Goal: Task Accomplishment & Management: Complete application form

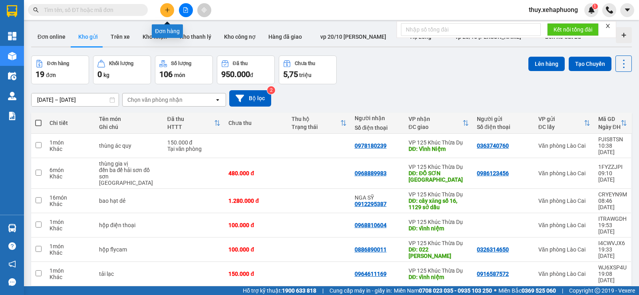
click at [166, 9] on icon "plus" at bounding box center [167, 10] width 6 height 6
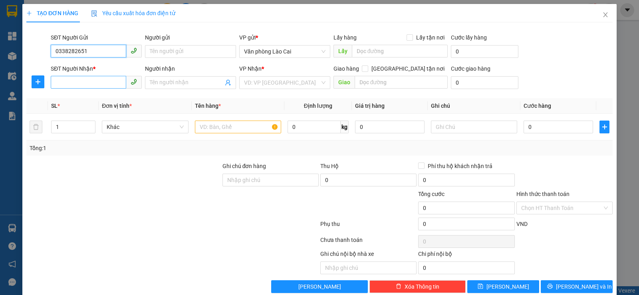
type input "0338282651"
click at [77, 81] on input "SĐT Người Nhận *" at bounding box center [88, 82] width 75 height 13
drag, startPoint x: 54, startPoint y: 51, endPoint x: 88, endPoint y: 52, distance: 34.0
click at [88, 52] on input "0338282651" at bounding box center [88, 51] width 75 height 13
paste input "0338282651"
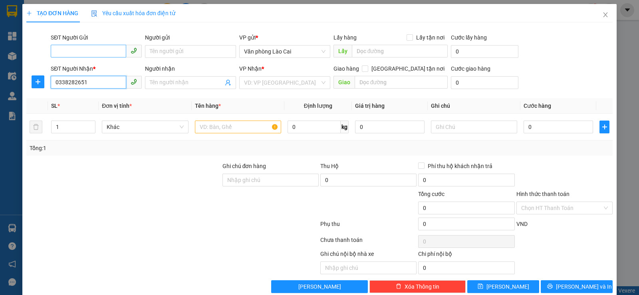
type input "0338282651"
click at [76, 52] on input "SĐT Người Gửi" at bounding box center [88, 51] width 75 height 13
type input "0857149396"
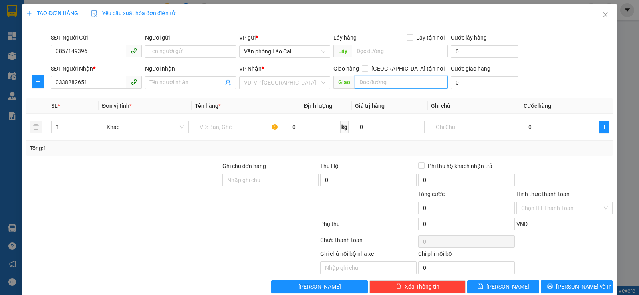
click at [375, 81] on input "text" at bounding box center [401, 82] width 93 height 13
type input "d"
type input "đồng nẻo"
drag, startPoint x: 313, startPoint y: 77, endPoint x: 309, endPoint y: 93, distance: 16.7
click at [311, 87] on input "search" at bounding box center [282, 83] width 76 height 12
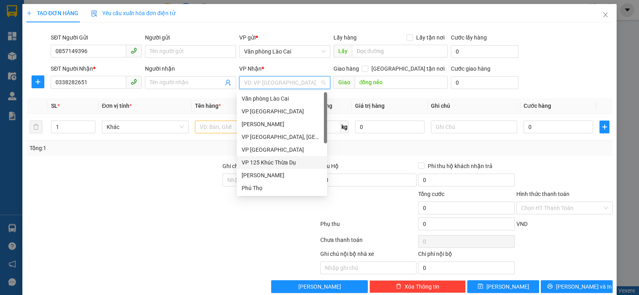
click at [251, 164] on div "VP 125 Khúc Thừa Dụ" at bounding box center [282, 162] width 81 height 9
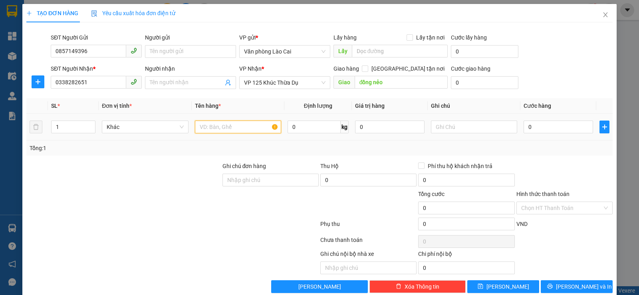
drag, startPoint x: 208, startPoint y: 129, endPoint x: 211, endPoint y: 131, distance: 4.2
click at [208, 129] on input "text" at bounding box center [238, 127] width 86 height 13
type input "tải"
click at [524, 126] on input "0" at bounding box center [557, 127] width 69 height 13
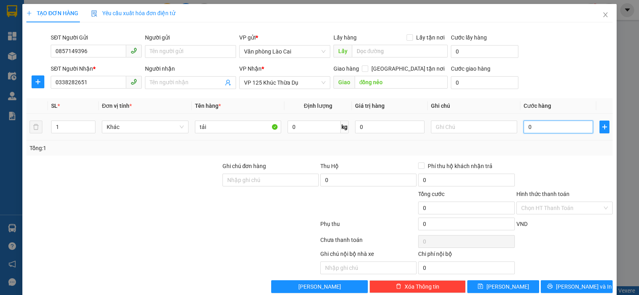
click at [523, 127] on input "0" at bounding box center [557, 127] width 69 height 13
type input "50"
type input "500"
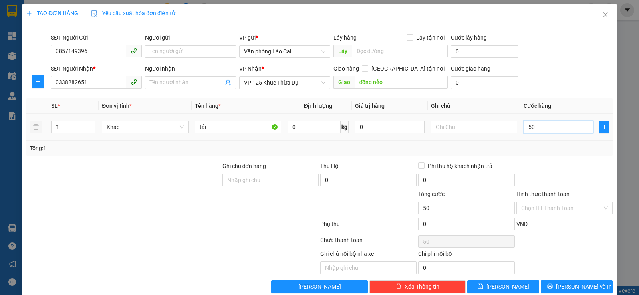
type input "500"
type input "5.000"
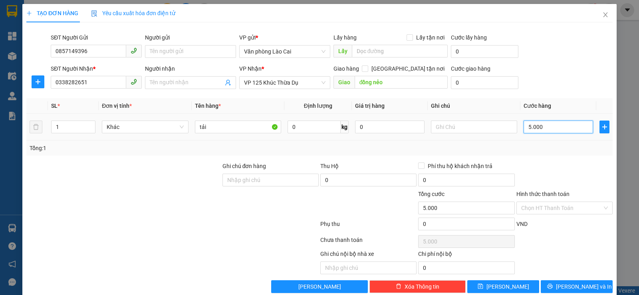
type input "50.000"
click at [434, 129] on input "text" at bounding box center [474, 127] width 86 height 13
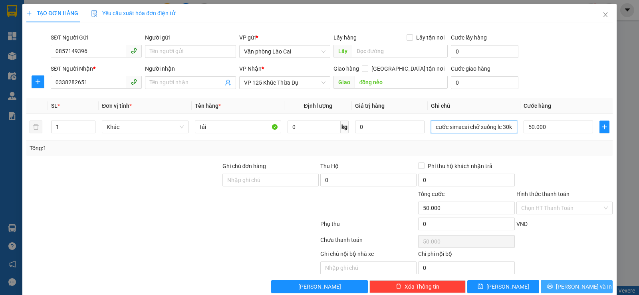
type input "cước simacai chở xuống lc 30k"
click at [548, 284] on button "[PERSON_NAME] và In" at bounding box center [577, 286] width 72 height 13
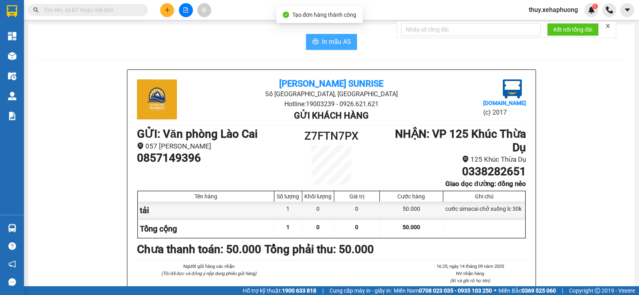
drag, startPoint x: 338, startPoint y: 42, endPoint x: 341, endPoint y: 46, distance: 5.0
click at [341, 46] on span "In mẫu A5" at bounding box center [336, 42] width 29 height 10
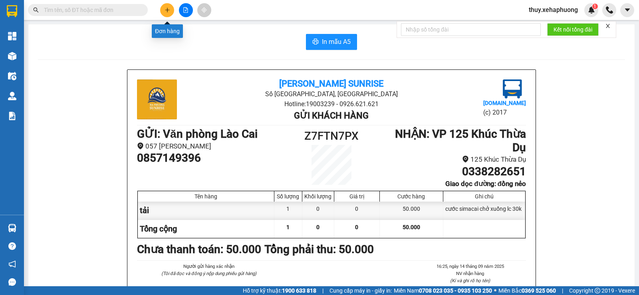
click at [169, 8] on icon "plus" at bounding box center [167, 10] width 6 height 6
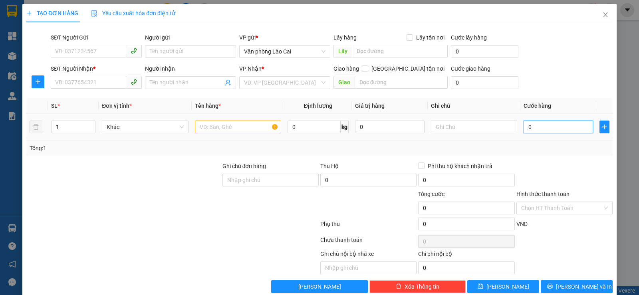
click at [523, 129] on input "0" at bounding box center [557, 127] width 69 height 13
click at [523, 128] on input "0" at bounding box center [557, 127] width 69 height 13
type input "10"
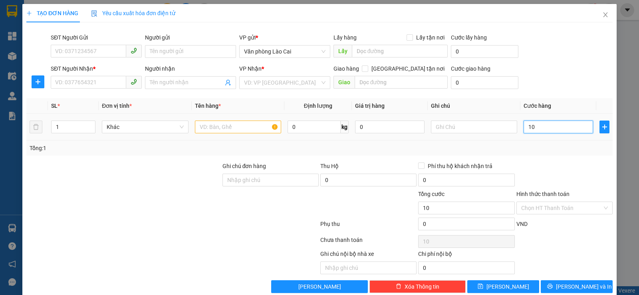
type input "100"
type input "1.000"
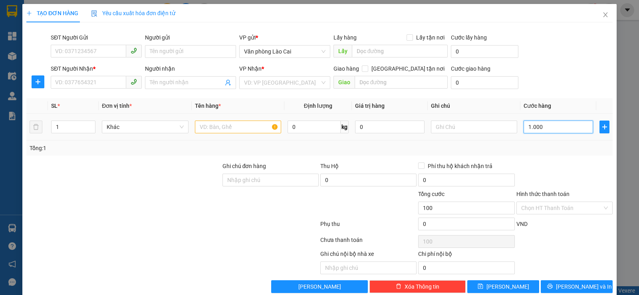
type input "1.000"
type input "10.000"
type input "100.000"
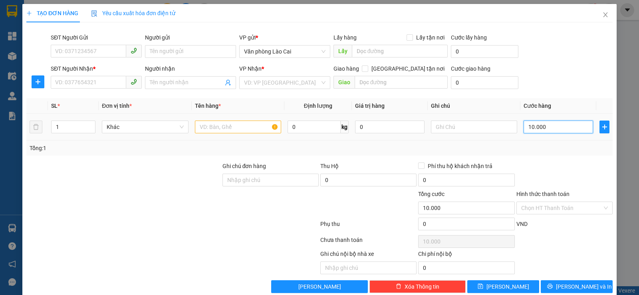
type input "100.000"
click at [327, 178] on input "0" at bounding box center [368, 180] width 96 height 13
click at [321, 180] on input "0" at bounding box center [368, 180] width 96 height 13
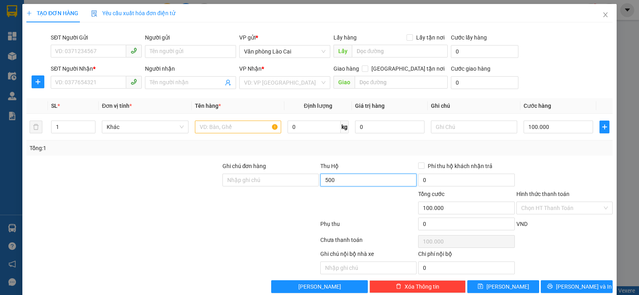
type input "500.000"
click at [203, 126] on input "text" at bounding box center [238, 127] width 86 height 13
type input "thùng ổi"
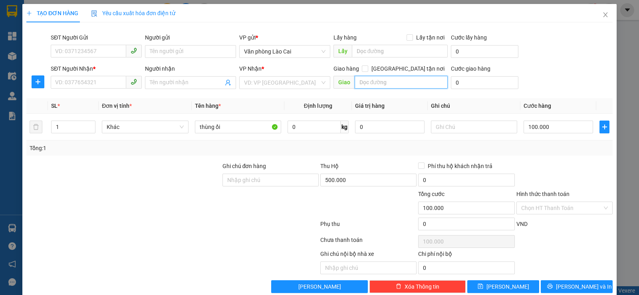
click at [375, 82] on input "text" at bounding box center [401, 82] width 93 height 13
type input "kiến thuỵ - [GEOGRAPHIC_DATA]"
click at [294, 85] on input "search" at bounding box center [282, 83] width 76 height 12
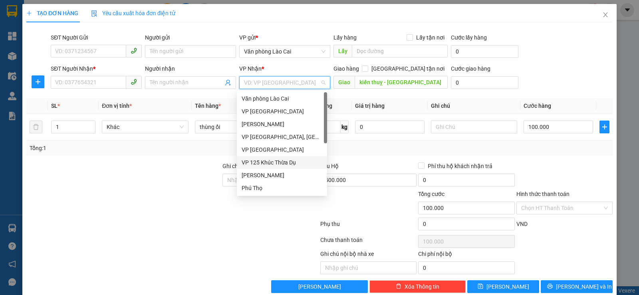
click at [279, 164] on div "VP 125 Khúc Thừa Dụ" at bounding box center [282, 162] width 81 height 9
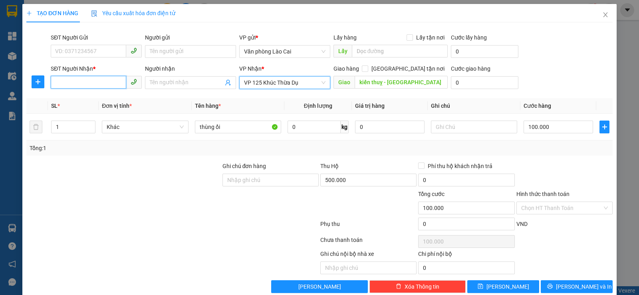
click at [105, 81] on input "SĐT Người Nhận *" at bounding box center [88, 82] width 75 height 13
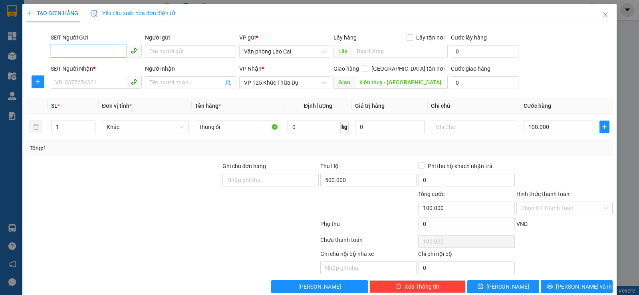
click at [61, 50] on input "SĐT Người Gửi" at bounding box center [88, 51] width 75 height 13
type input "0383487143"
click at [92, 85] on input "SĐT Người Nhận *" at bounding box center [88, 82] width 75 height 13
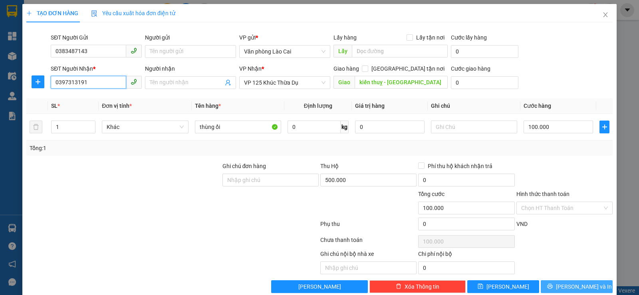
type input "0397313191"
click at [569, 286] on span "[PERSON_NAME] và In" at bounding box center [584, 286] width 56 height 9
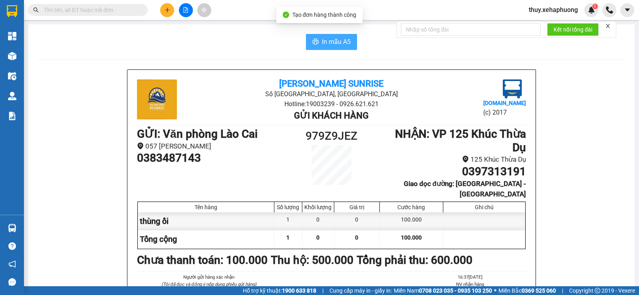
click at [331, 40] on span "In mẫu A5" at bounding box center [336, 42] width 29 height 10
click at [168, 8] on icon "plus" at bounding box center [167, 10] width 6 height 6
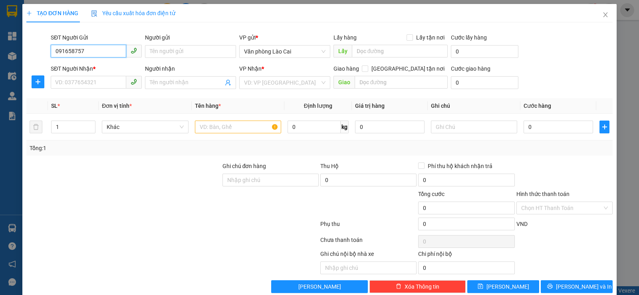
type input "0916587572"
click at [95, 65] on div "0916587572" at bounding box center [95, 67] width 81 height 9
type input "0964611169"
type input "vĩnh niệm"
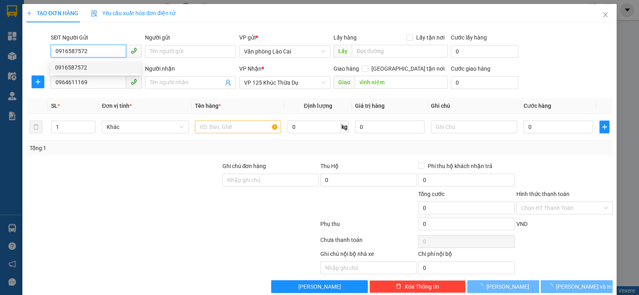
type input "150.000"
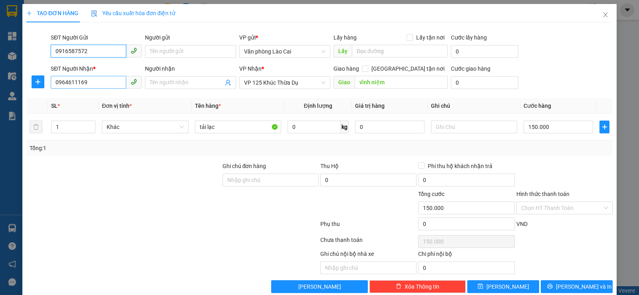
type input "0916587572"
click at [103, 81] on input "0964611169" at bounding box center [88, 82] width 75 height 13
type input "0904113279"
click at [150, 175] on div at bounding box center [124, 176] width 196 height 28
click at [567, 289] on span "[PERSON_NAME] và In" at bounding box center [584, 286] width 56 height 9
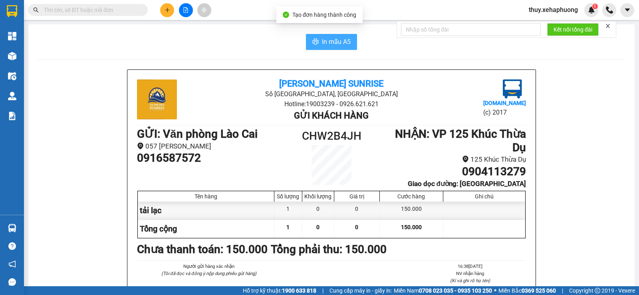
click at [322, 37] on span "In mẫu A5" at bounding box center [336, 42] width 29 height 10
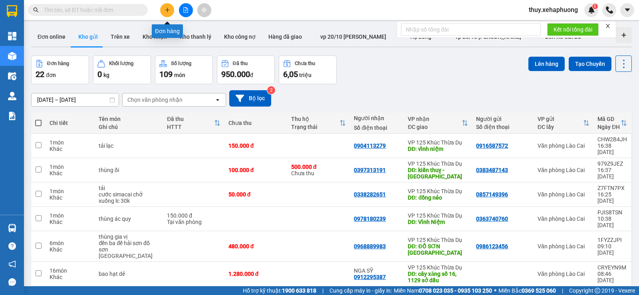
click at [161, 8] on button at bounding box center [167, 10] width 14 height 14
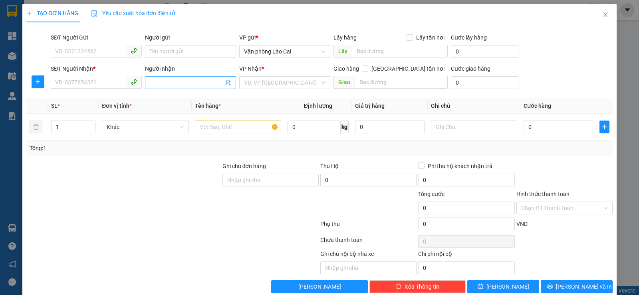
click at [179, 81] on input "Người nhận" at bounding box center [186, 82] width 73 height 9
type input "trung"
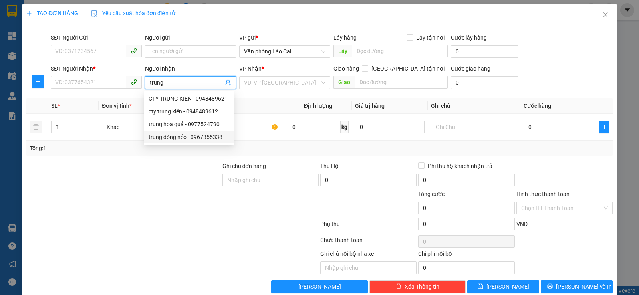
drag, startPoint x: 179, startPoint y: 135, endPoint x: 179, endPoint y: 116, distance: 19.6
click at [179, 135] on div "trung đồng nẻo - 0967355338" at bounding box center [189, 137] width 81 height 9
type input "0967355338"
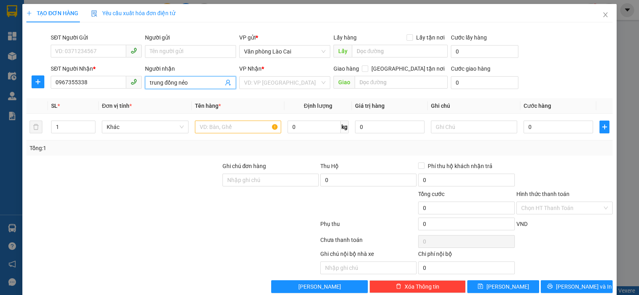
type input "trung đồng nẻo"
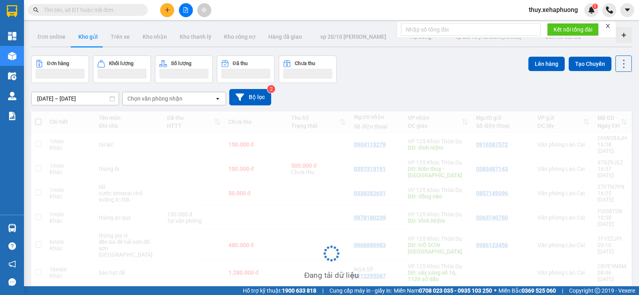
click at [170, 12] on icon "plus" at bounding box center [167, 10] width 6 height 6
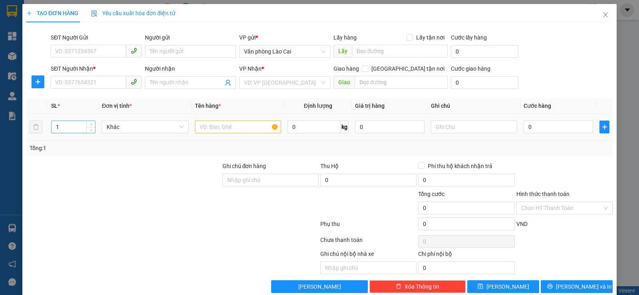
click at [79, 128] on input "1" at bounding box center [74, 127] width 44 height 12
type input "14"
click at [210, 122] on input "text" at bounding box center [238, 127] width 86 height 13
type input "thùng hoa"
click at [176, 84] on input "Người nhận" at bounding box center [186, 82] width 73 height 9
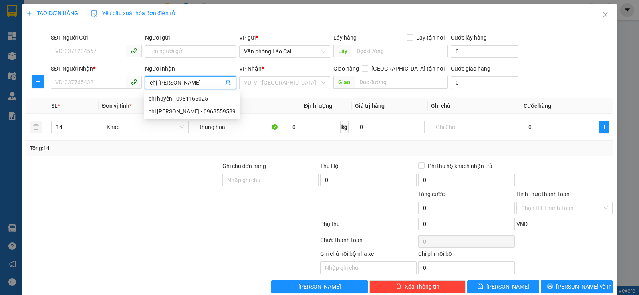
type input "chị [PERSON_NAME]"
click at [186, 97] on div "chị [PERSON_NAME] - 0968559589" at bounding box center [192, 98] width 87 height 9
type input "0968559589"
type input "chị [PERSON_NAME]"
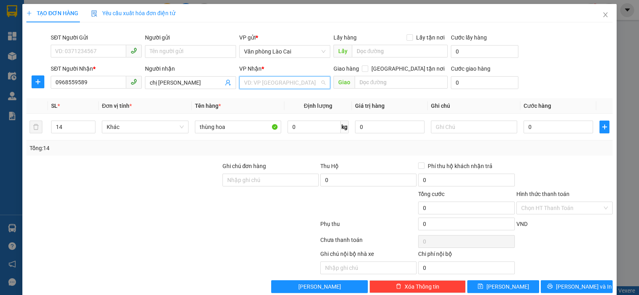
click at [303, 81] on input "search" at bounding box center [282, 83] width 76 height 12
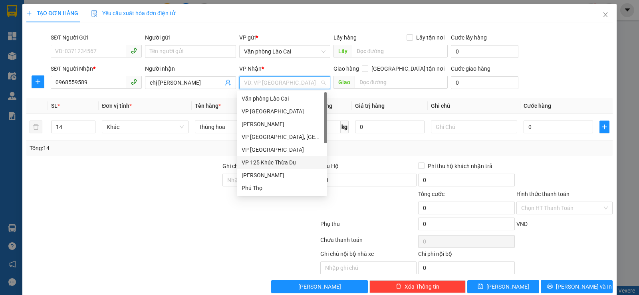
click at [287, 160] on div "VP 125 Khúc Thừa Dụ" at bounding box center [282, 162] width 81 height 9
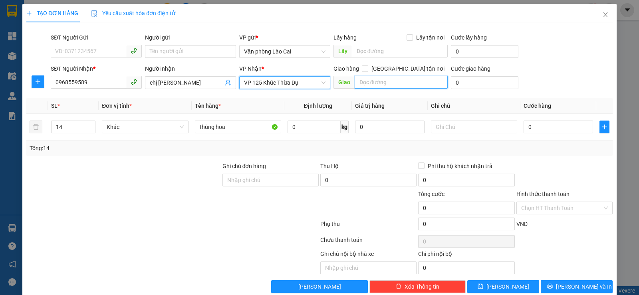
click at [357, 84] on input "text" at bounding box center [401, 82] width 93 height 13
type input "vĩnh niệm"
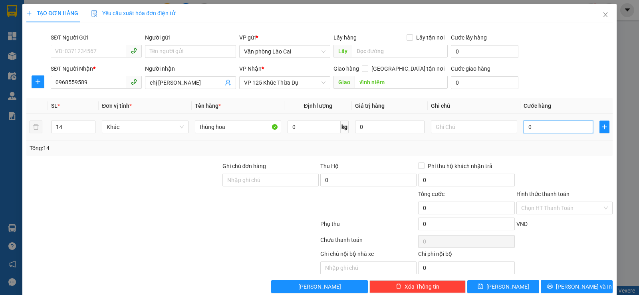
click at [537, 129] on input "0" at bounding box center [557, 127] width 69 height 13
click at [523, 128] on input "0" at bounding box center [557, 127] width 69 height 13
type input "10"
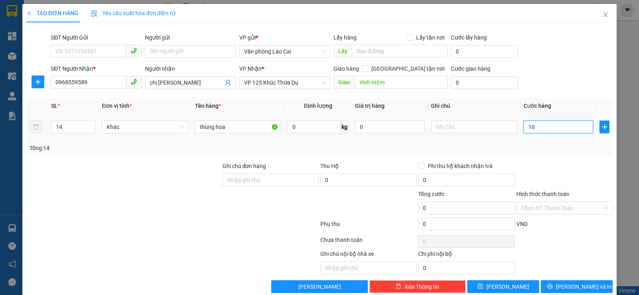
type input "10"
type input "110"
type input "1.120"
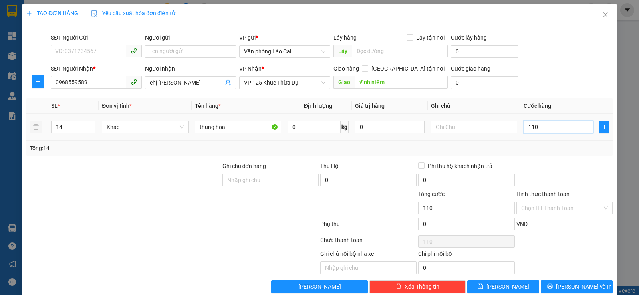
type input "1.120"
type input "11.200"
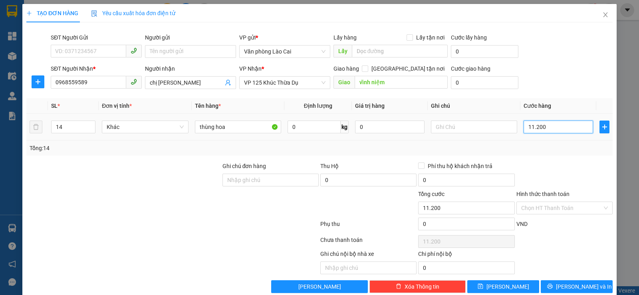
type input "112.000"
type input "1.120.000"
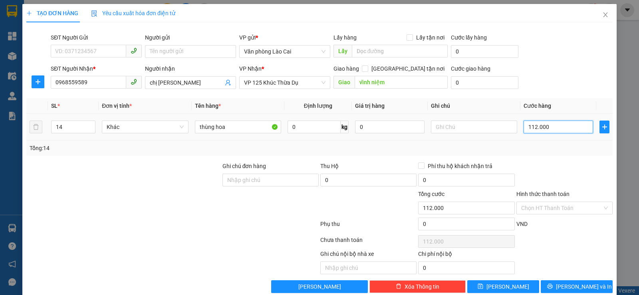
type input "1.120.000"
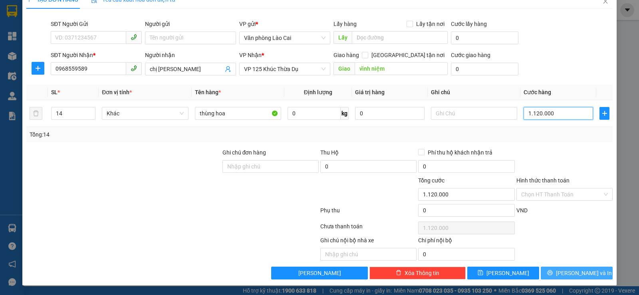
type input "1.120.000"
click at [576, 273] on span "[PERSON_NAME] và In" at bounding box center [584, 273] width 56 height 9
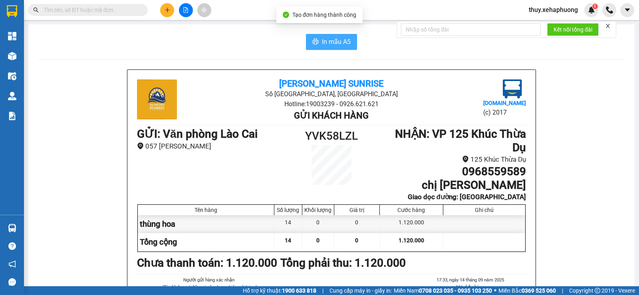
click at [322, 40] on span "In mẫu A5" at bounding box center [336, 42] width 29 height 10
click at [164, 8] on icon "plus" at bounding box center [167, 10] width 6 height 6
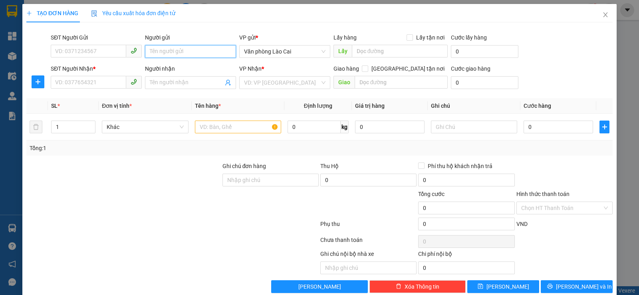
click at [174, 53] on input "Người gửi" at bounding box center [190, 51] width 91 height 13
type input "nga ho"
click at [182, 67] on div "nga hoa lc - 0974876023" at bounding box center [189, 67] width 81 height 9
type input "0974876023"
type input "nga hoa lc"
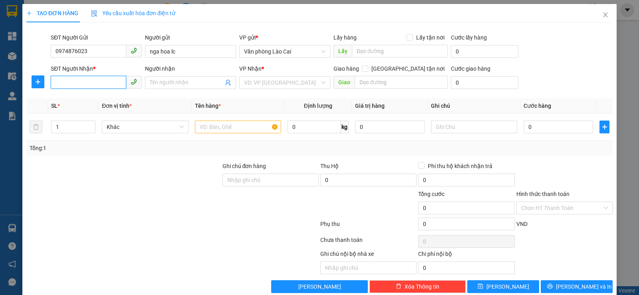
click at [71, 80] on input "SĐT Người Nhận *" at bounding box center [88, 82] width 75 height 13
click at [71, 83] on input "SĐT Người Nhận *" at bounding box center [88, 82] width 75 height 13
type input "0972386995"
click at [77, 99] on div "0972386995" at bounding box center [95, 98] width 81 height 9
type input "lái xe gọi khách"
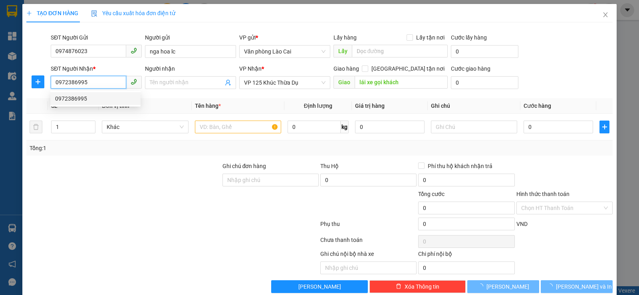
type input "150.000"
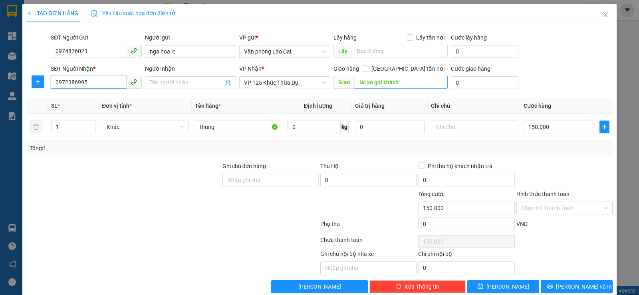
type input "0972386995"
click at [398, 84] on input "lái xe gọi khách" at bounding box center [401, 82] width 93 height 13
click at [410, 86] on input "lái xe gọi khách" at bounding box center [401, 82] width 93 height 13
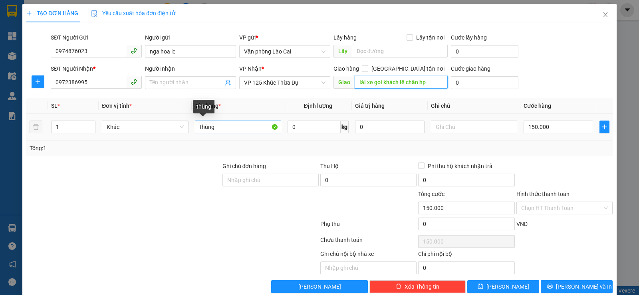
type input "lái xe gọi khách lê chân hp"
click at [244, 128] on input "thùng" at bounding box center [238, 127] width 86 height 13
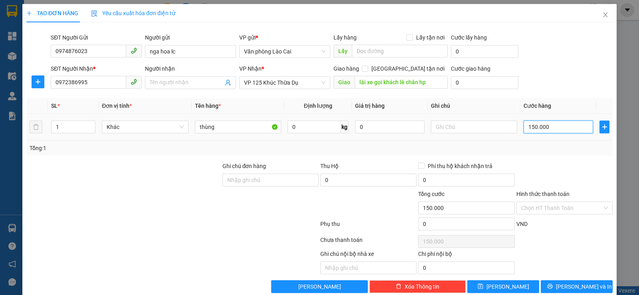
click at [555, 131] on input "150.000" at bounding box center [557, 127] width 69 height 13
type input "0"
click at [523, 128] on input "0" at bounding box center [557, 127] width 69 height 13
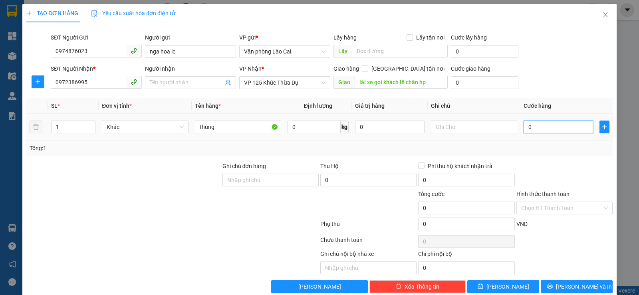
type input "10"
type input "100"
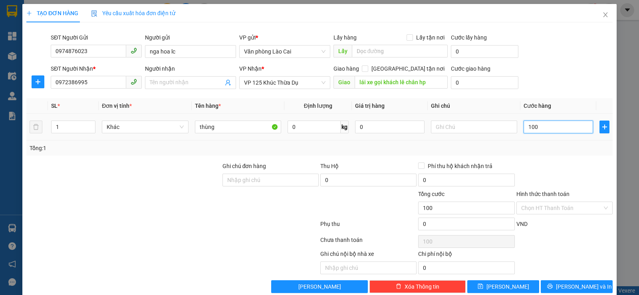
type input "1.000"
type input "10.000"
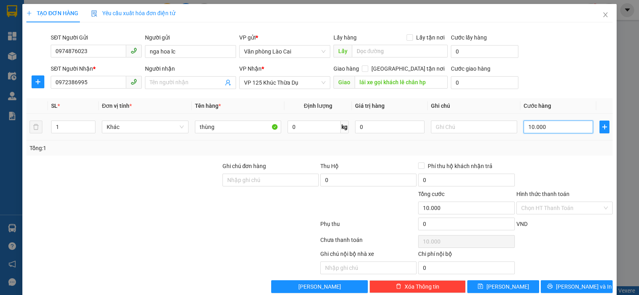
type input "100.000"
type input "10.000"
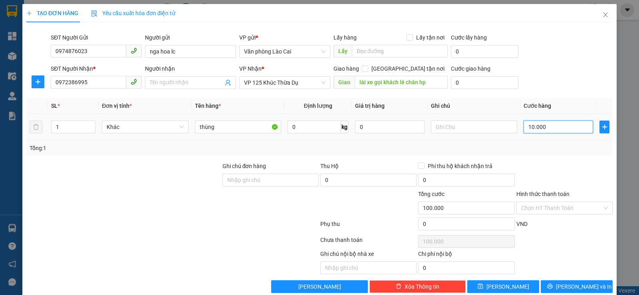
type input "10.000"
type input "1.000"
type input "100"
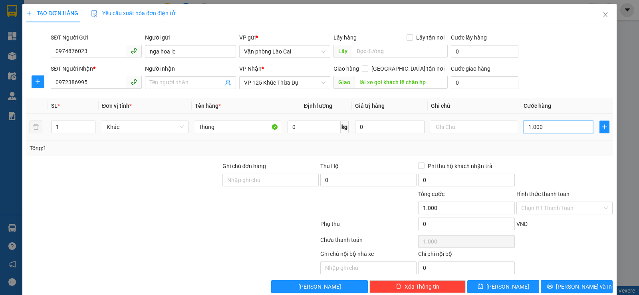
type input "100"
type input "10"
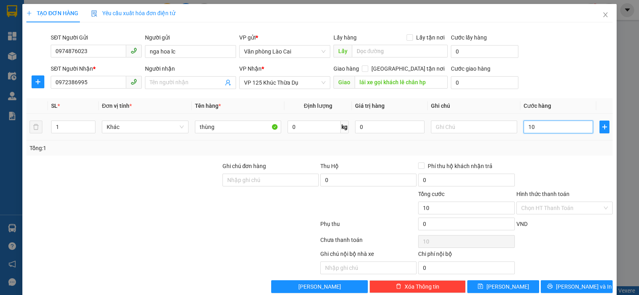
type input "1"
type input "0"
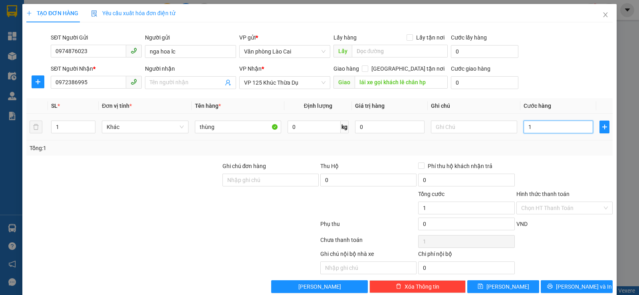
type input "0"
type input "1"
type input "01"
type input "15"
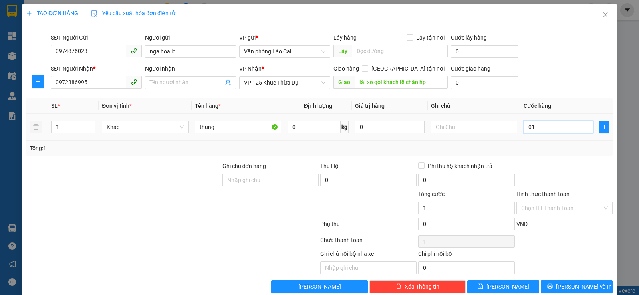
type input "15"
type input "015"
type input "150"
type input "01.500"
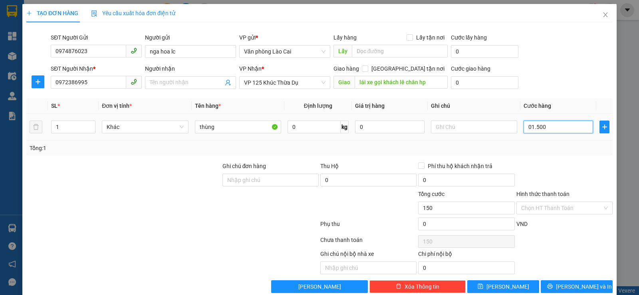
type input "1.500"
type input "15.000"
type input "015.000"
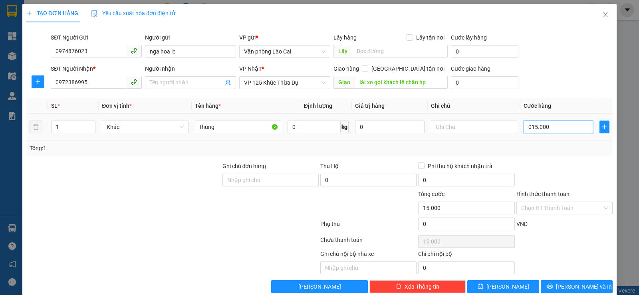
type input "1.500"
type input "0.150"
type input "150"
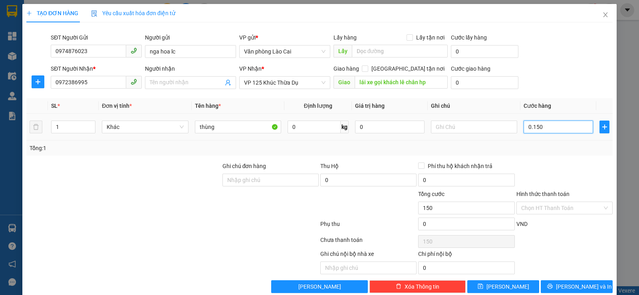
type input "15"
type input "015"
type input "1"
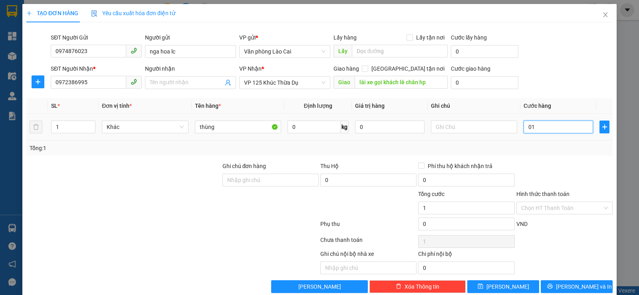
type input "0"
click at [523, 128] on input "0" at bounding box center [557, 127] width 69 height 13
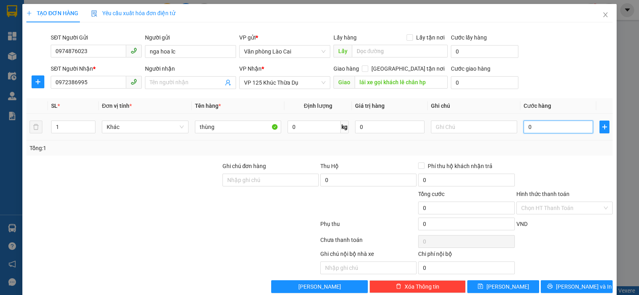
type input "10"
type input "150"
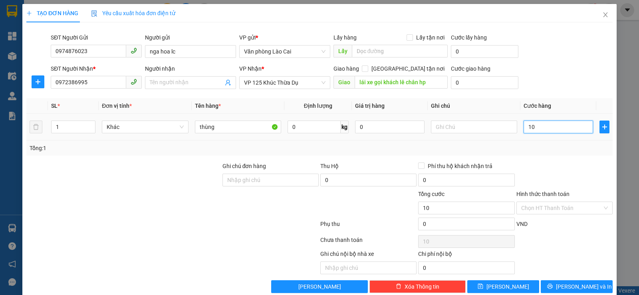
type input "150"
type input "1.500"
type input "15.000"
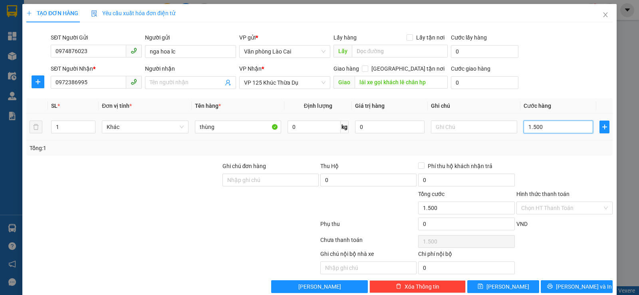
type input "15.000"
type input "150.000"
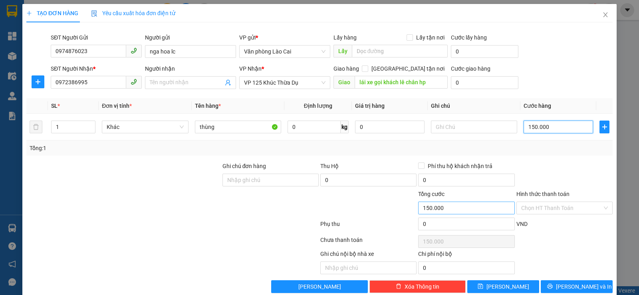
scroll to position [14, 0]
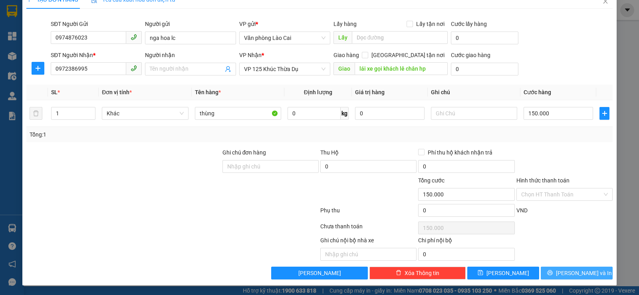
click at [571, 272] on span "[PERSON_NAME] và In" at bounding box center [584, 273] width 56 height 9
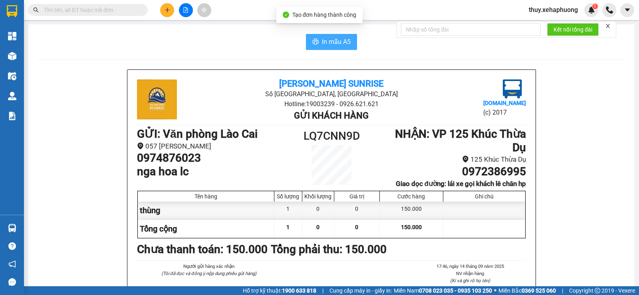
click at [329, 43] on span "In mẫu A5" at bounding box center [336, 42] width 29 height 10
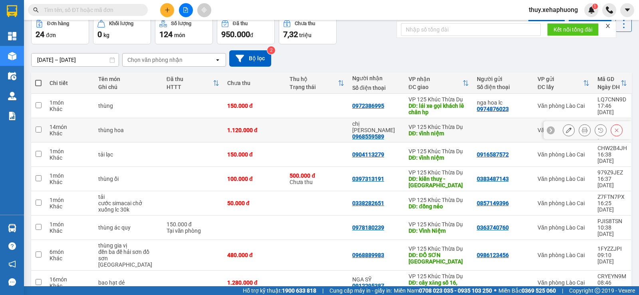
scroll to position [80, 0]
